Goal: Transaction & Acquisition: Book appointment/travel/reservation

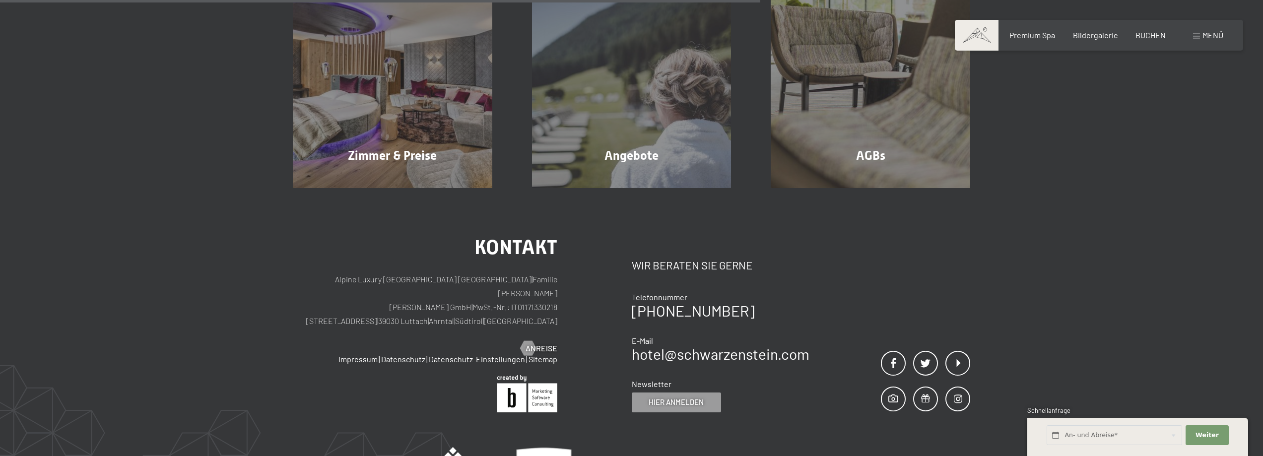
scroll to position [99, 0]
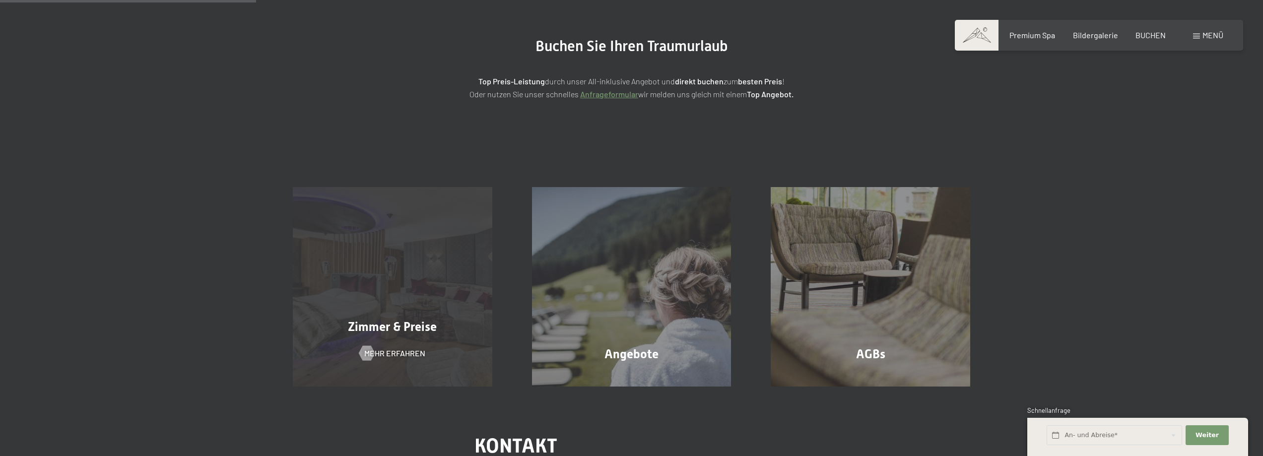
click at [384, 279] on div "Zimmer & Preise Mehr erfahren" at bounding box center [392, 286] width 239 height 199
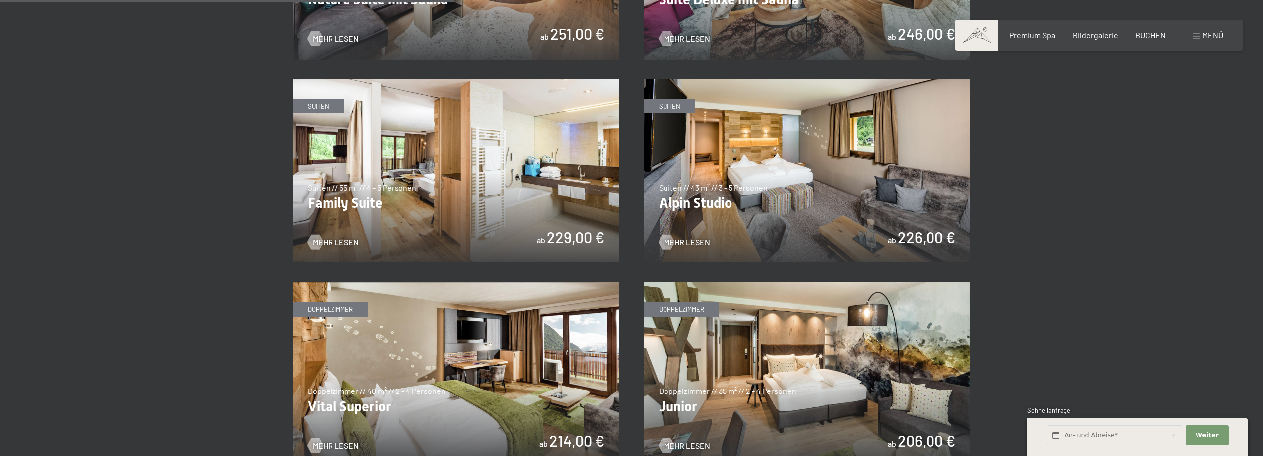
scroll to position [1340, 0]
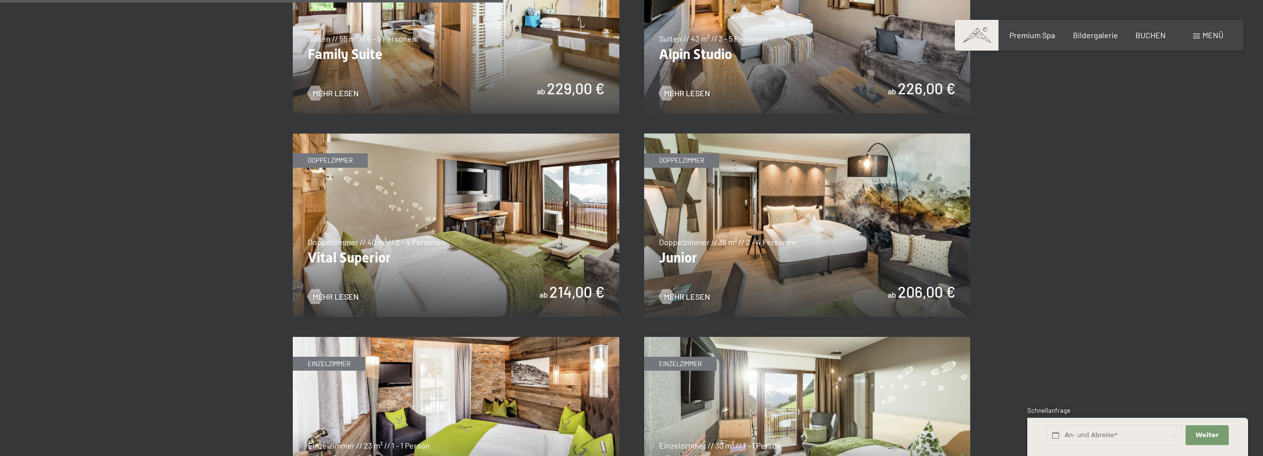
click at [455, 241] on img at bounding box center [456, 225] width 327 height 184
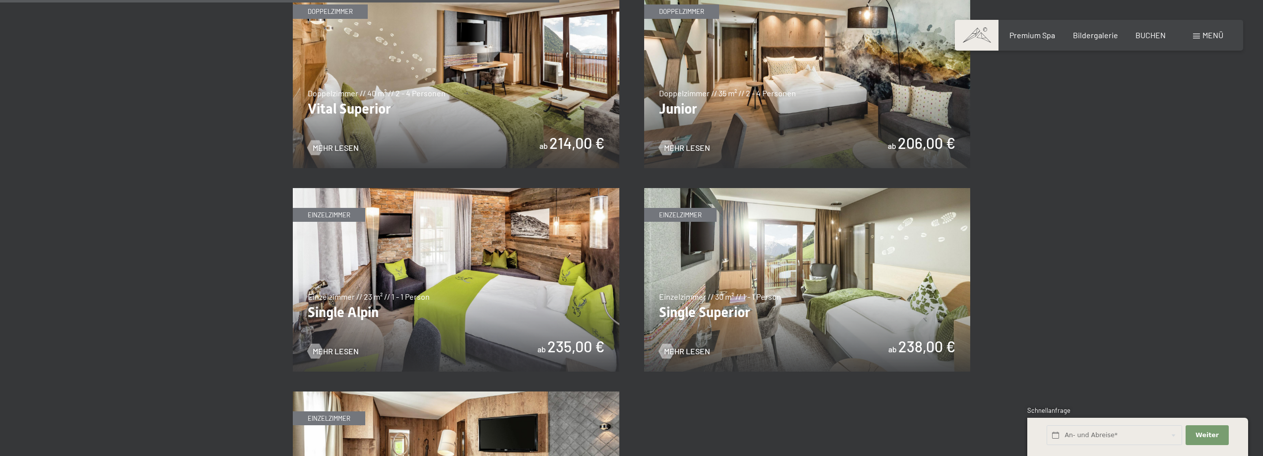
click at [764, 77] on img at bounding box center [807, 77] width 327 height 184
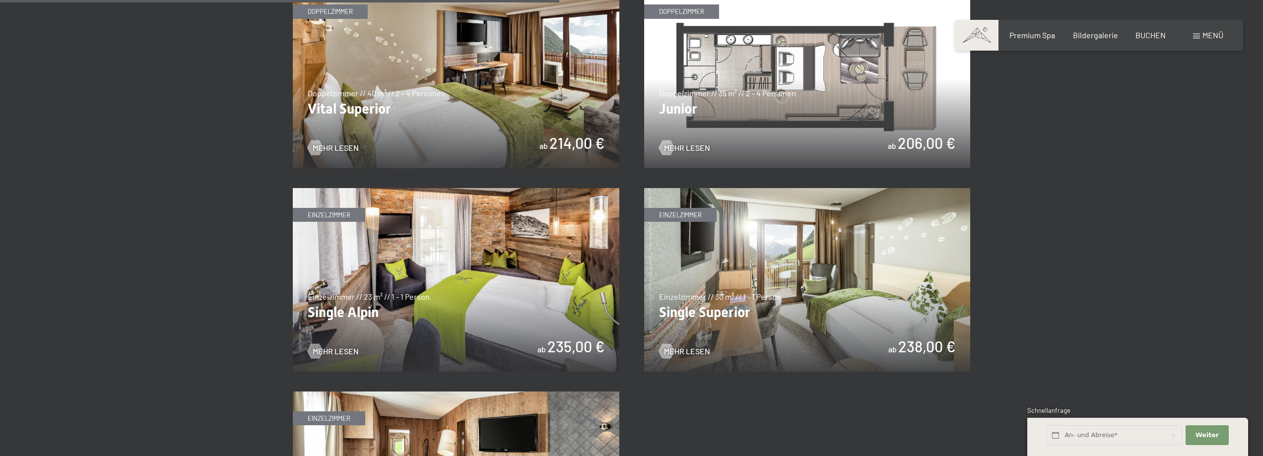
click at [827, 103] on img at bounding box center [807, 77] width 327 height 184
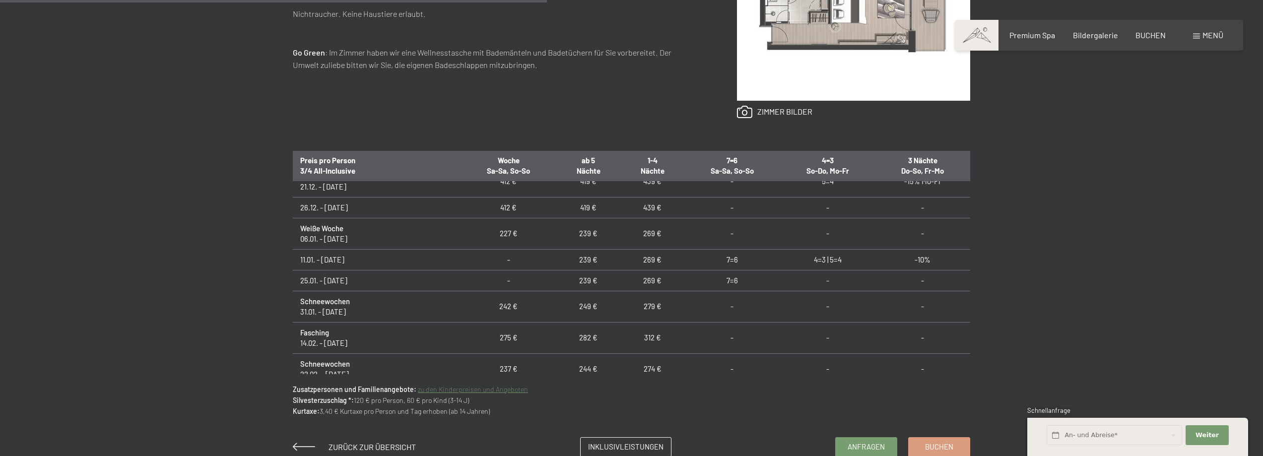
scroll to position [199, 0]
drag, startPoint x: 355, startPoint y: 287, endPoint x: 276, endPoint y: 274, distance: 80.4
click at [276, 274] on div "Anfragen Buchen Doppelzimmer // 35 m² // 2 - 4 Personen Junior ab 206,00 € Auss…" at bounding box center [632, 134] width 752 height 646
click at [383, 284] on td "Silvester* 21.12. - 26.12.25" at bounding box center [377, 280] width 168 height 31
drag, startPoint x: 612, startPoint y: 307, endPoint x: 625, endPoint y: 305, distance: 13.1
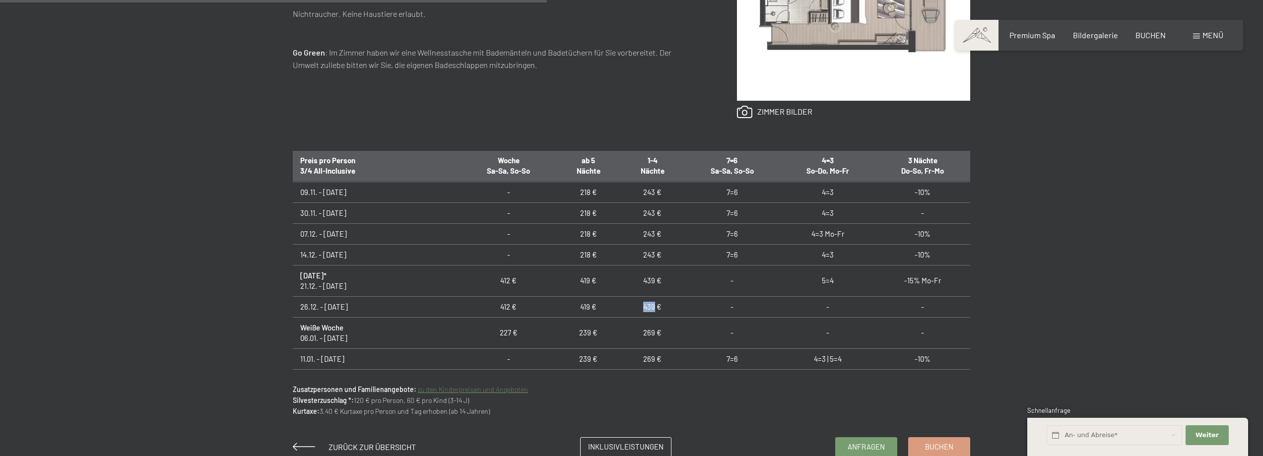
click at [625, 305] on td "439 €" at bounding box center [652, 306] width 64 height 21
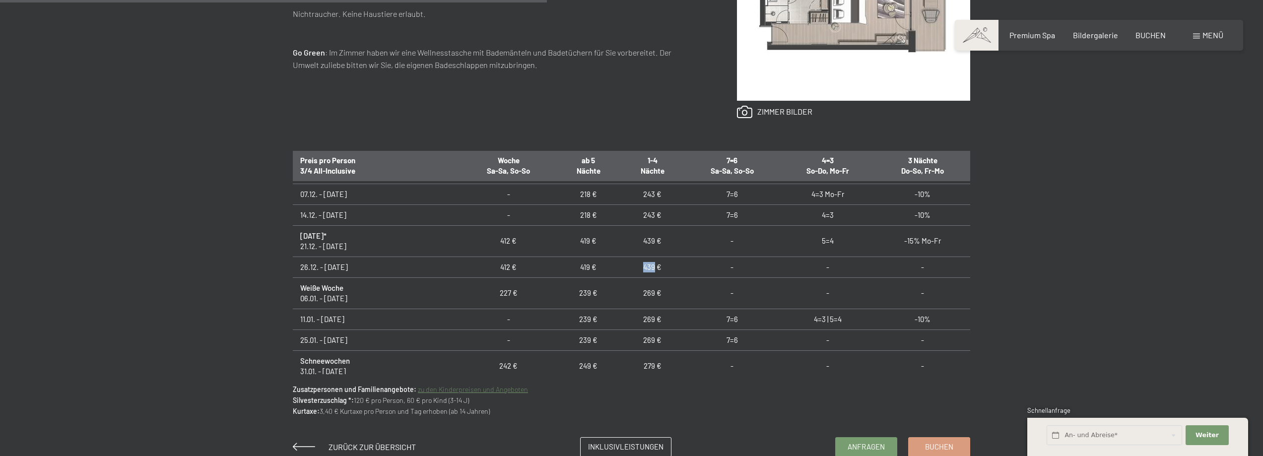
scroll to position [298, 0]
